Goal: Task Accomplishment & Management: Manage account settings

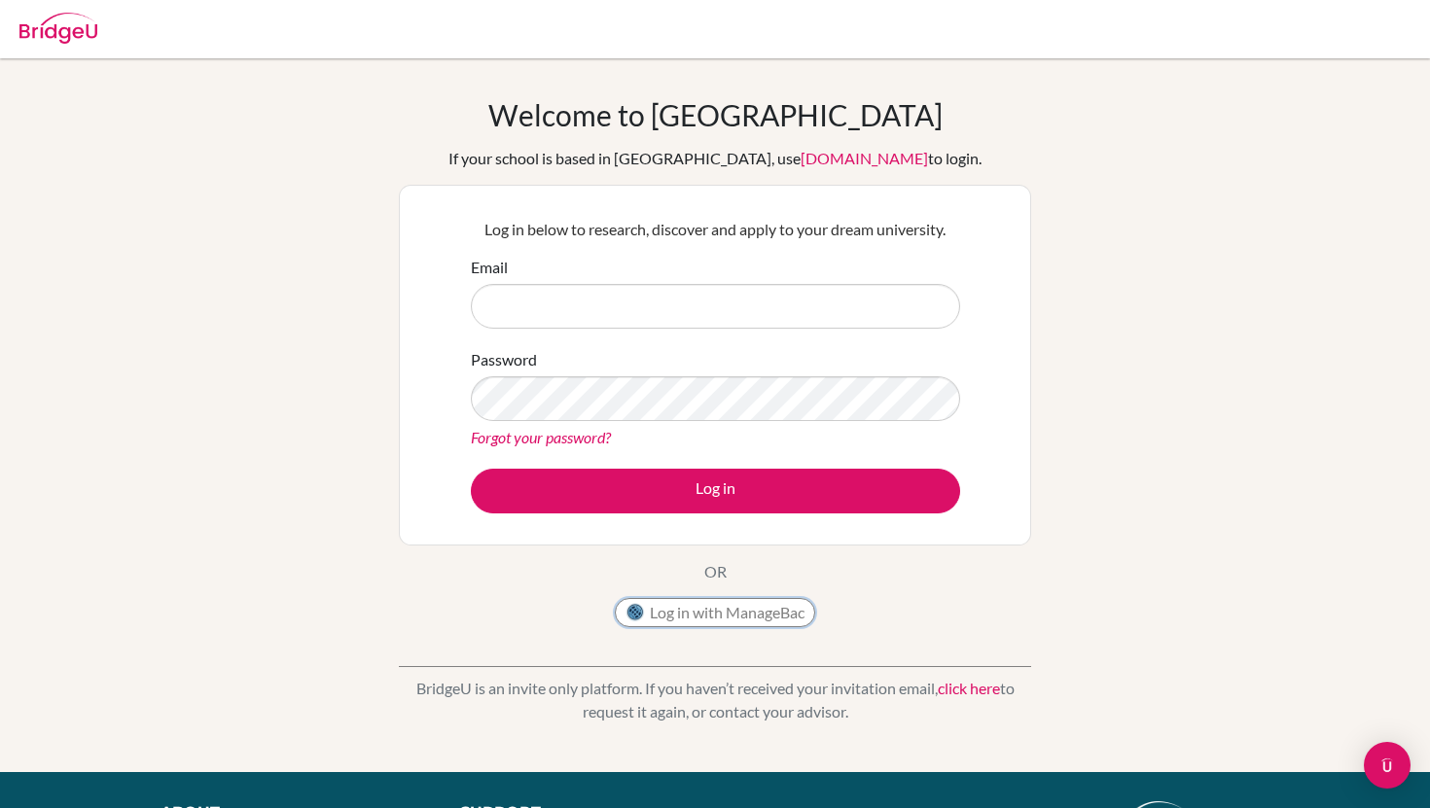
click at [732, 623] on button "Log in with ManageBac" at bounding box center [715, 612] width 200 height 29
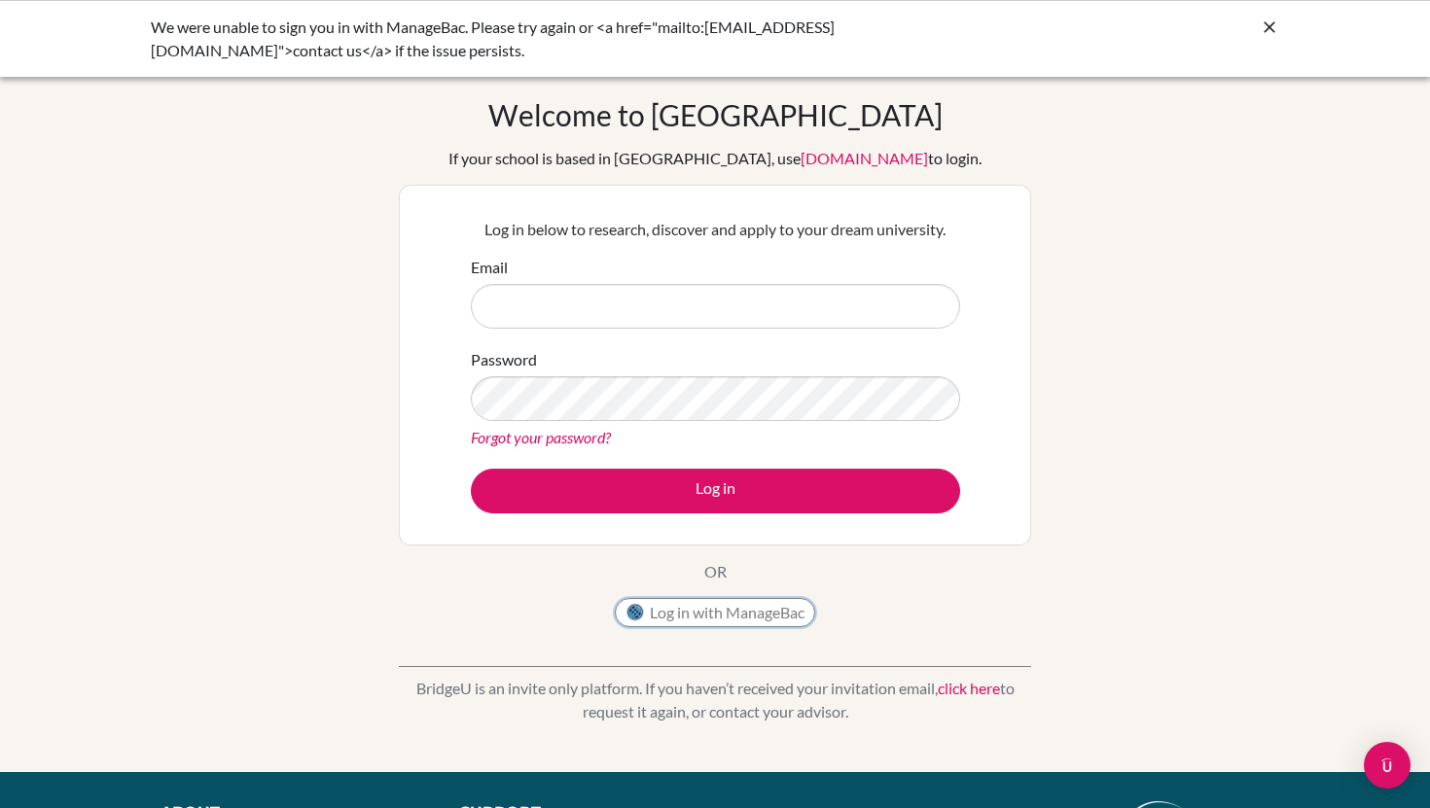
click at [687, 614] on button "Log in with ManageBac" at bounding box center [715, 612] width 200 height 29
type input "[EMAIL_ADDRESS][DOMAIN_NAME]"
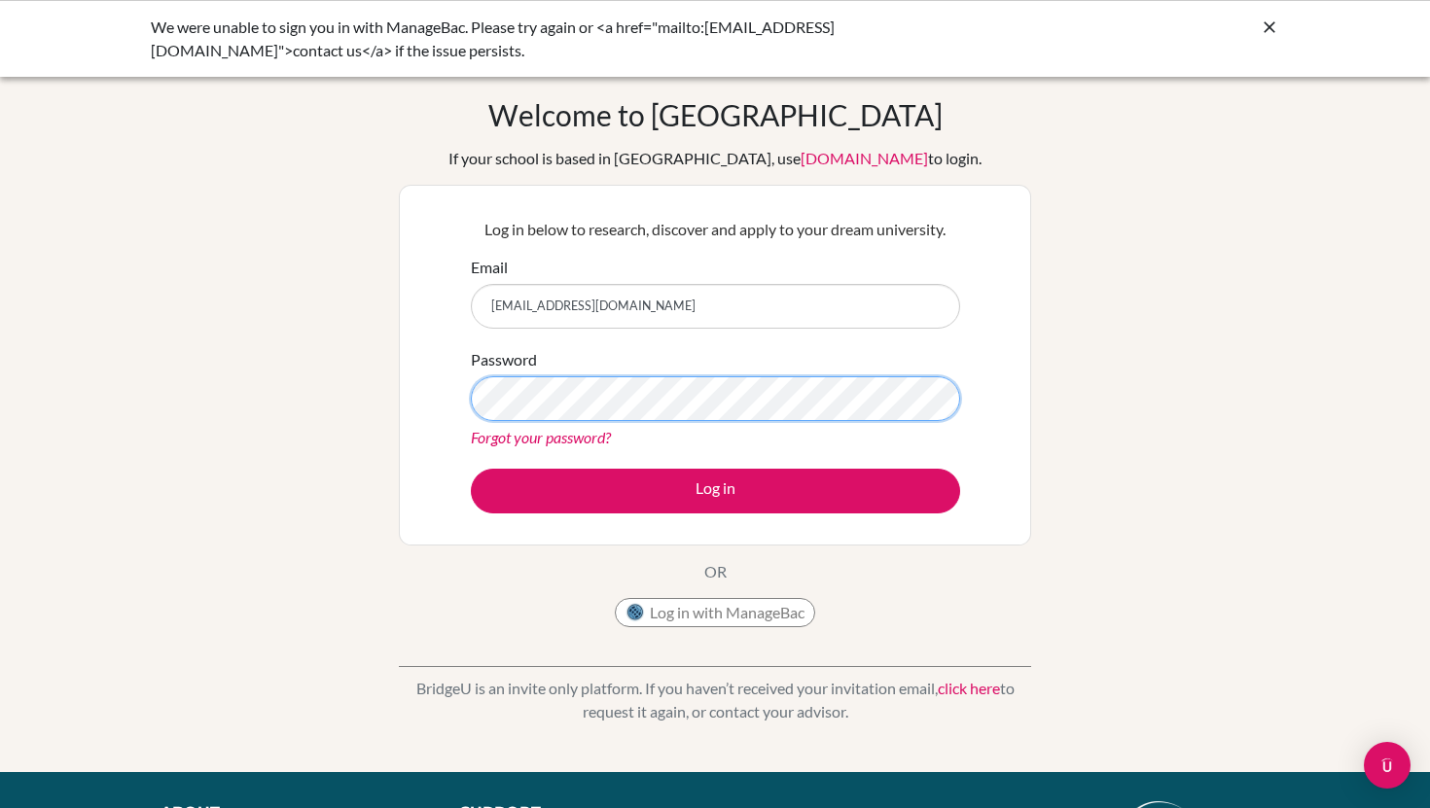
click at [471, 469] on button "Log in" at bounding box center [715, 491] width 489 height 45
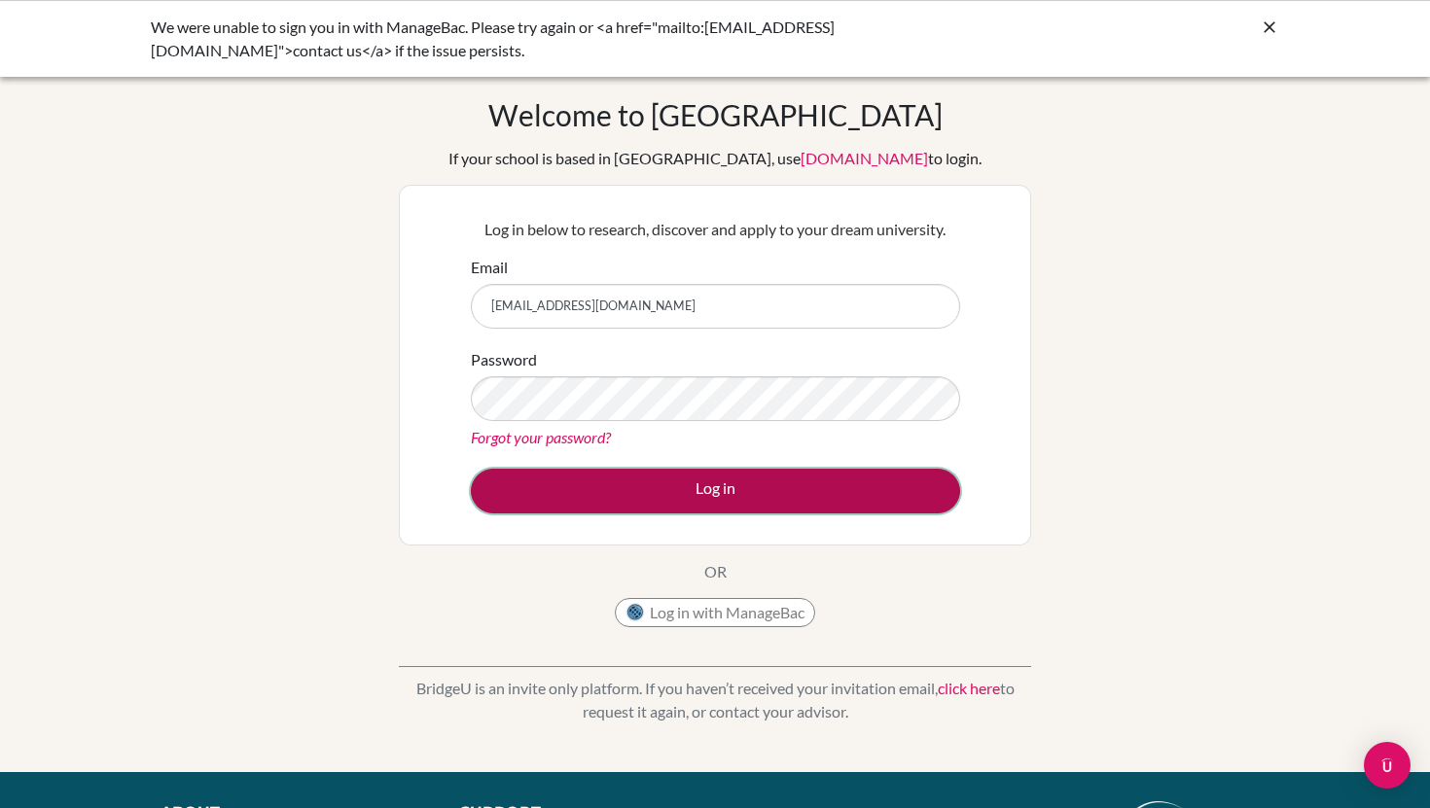
click at [573, 498] on button "Log in" at bounding box center [715, 491] width 489 height 45
